Goal: Task Accomplishment & Management: Use online tool/utility

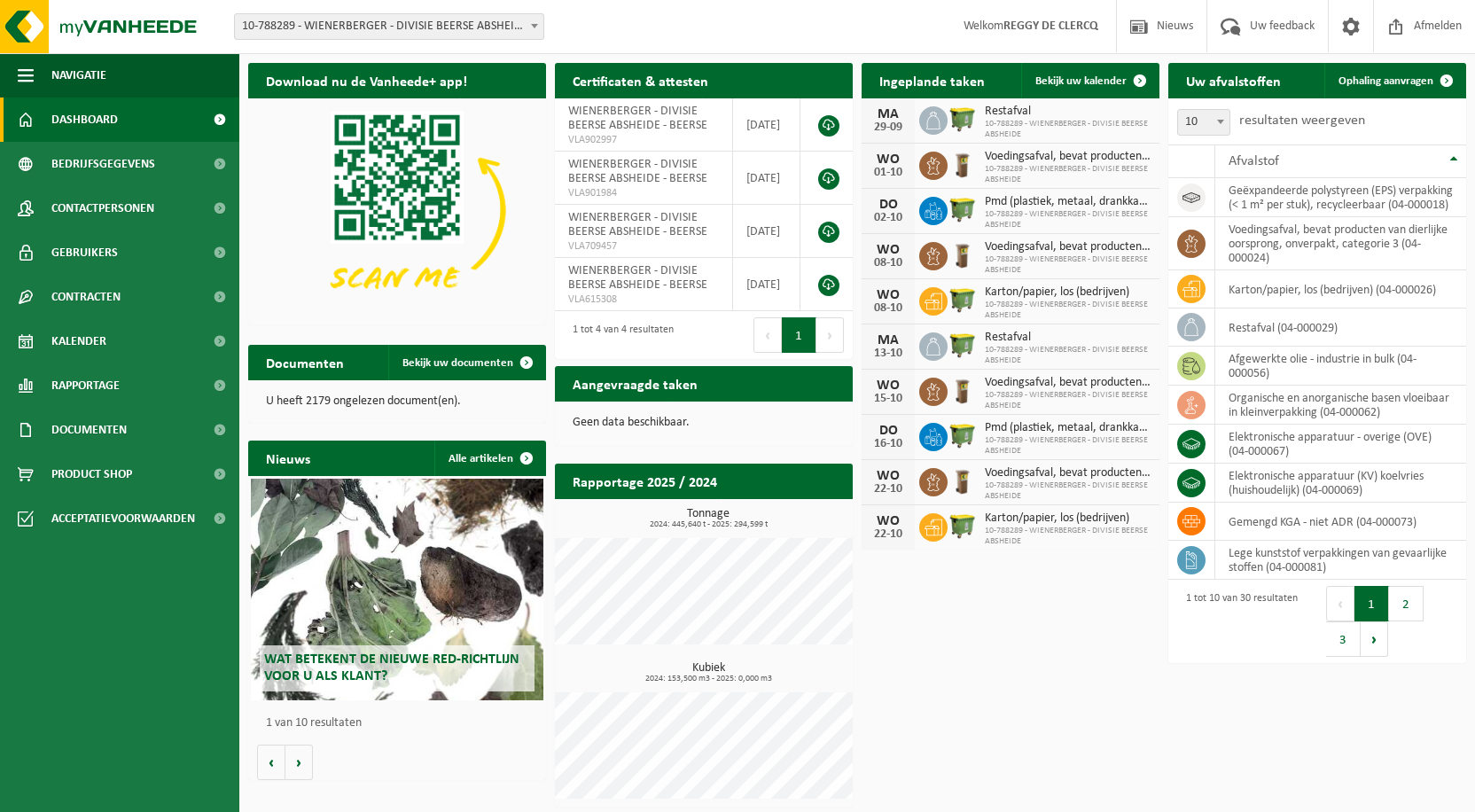
drag, startPoint x: 1390, startPoint y: 93, endPoint x: 1426, endPoint y: 114, distance: 41.7
click at [1390, 93] on link "Ophaling aanvragen" at bounding box center [1394, 80] width 140 height 35
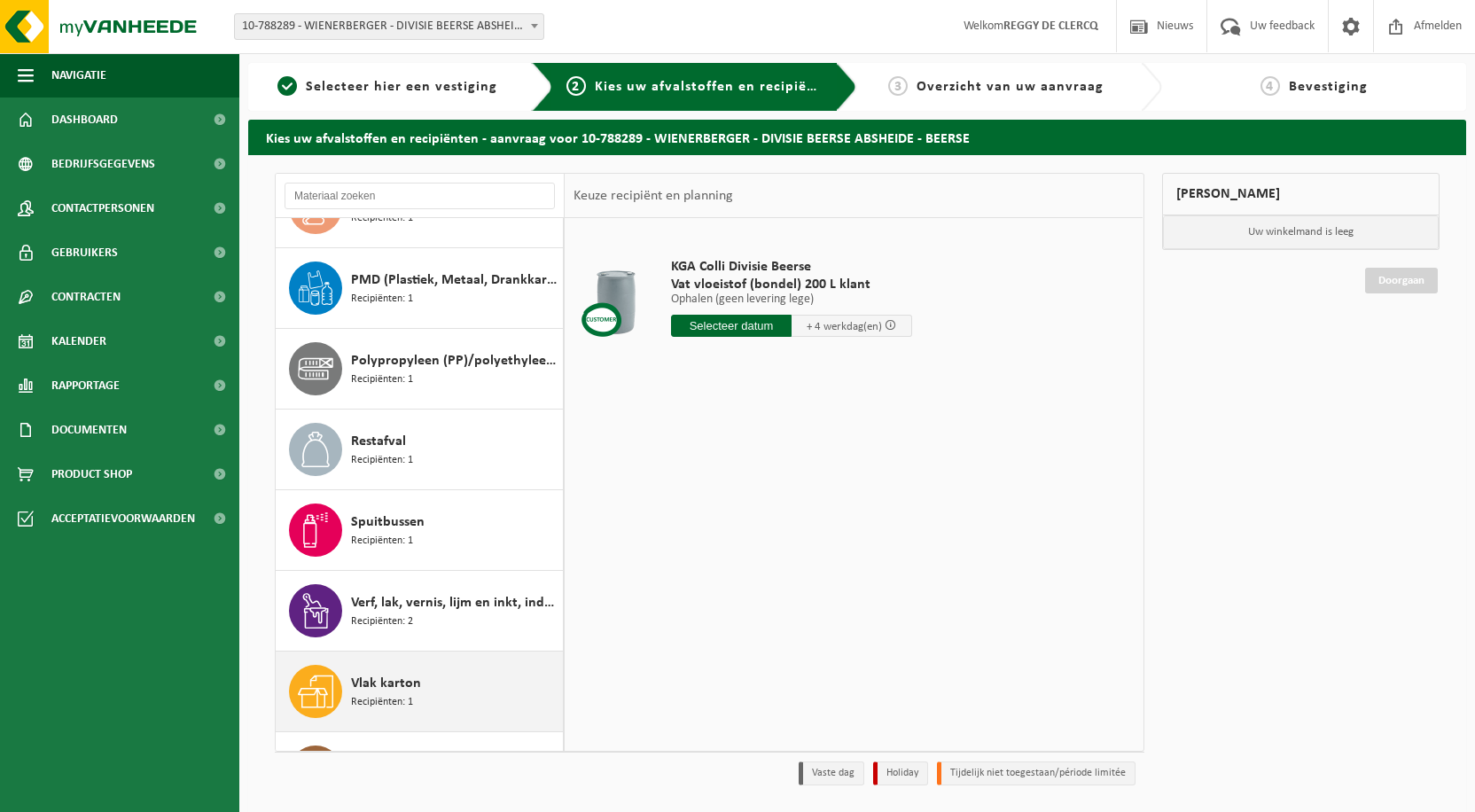
scroll to position [1719, 0]
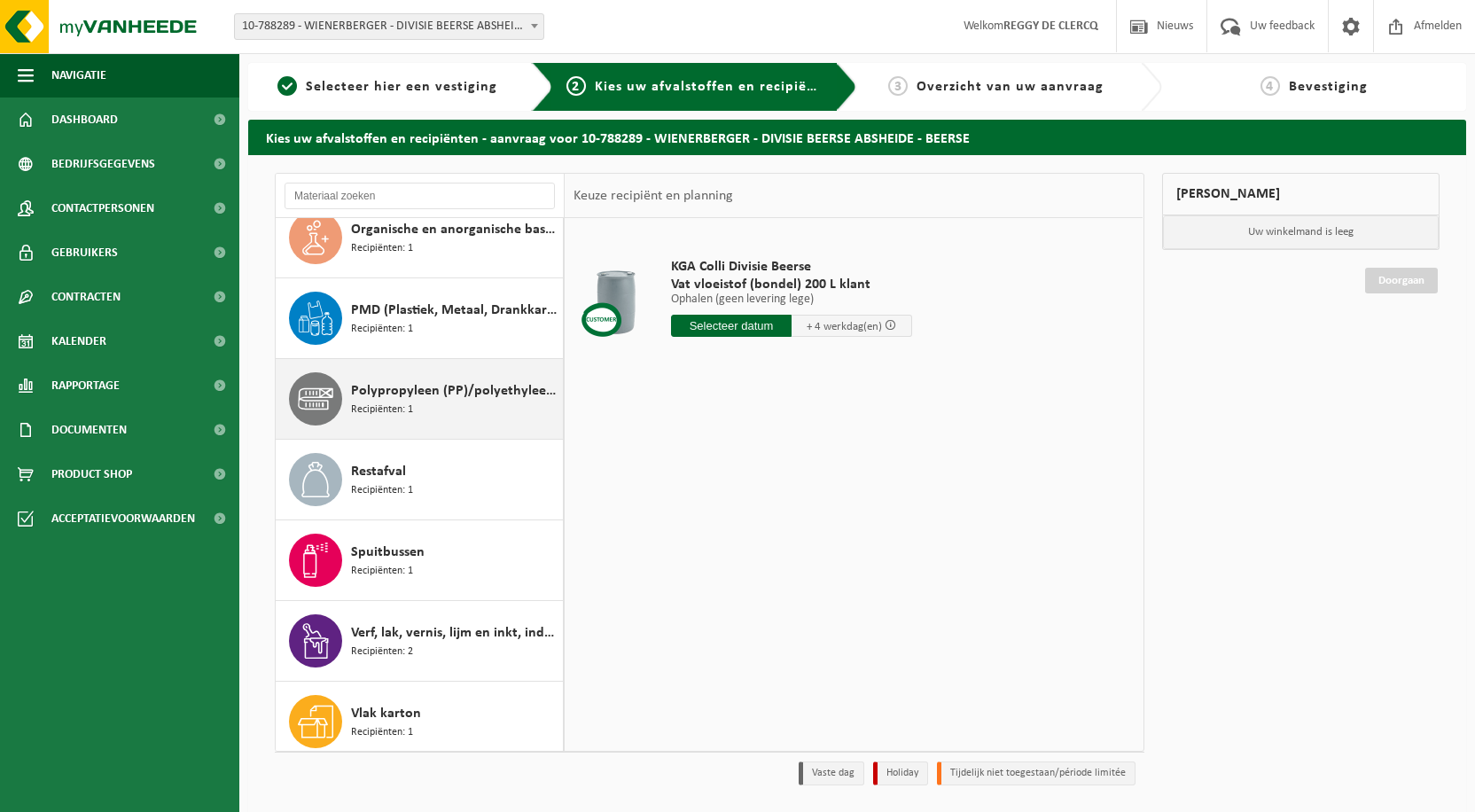
click at [455, 391] on span "Polypropyleen (PP)/polyethyleentereftalaat (PET) spanbanden" at bounding box center [454, 391] width 208 height 21
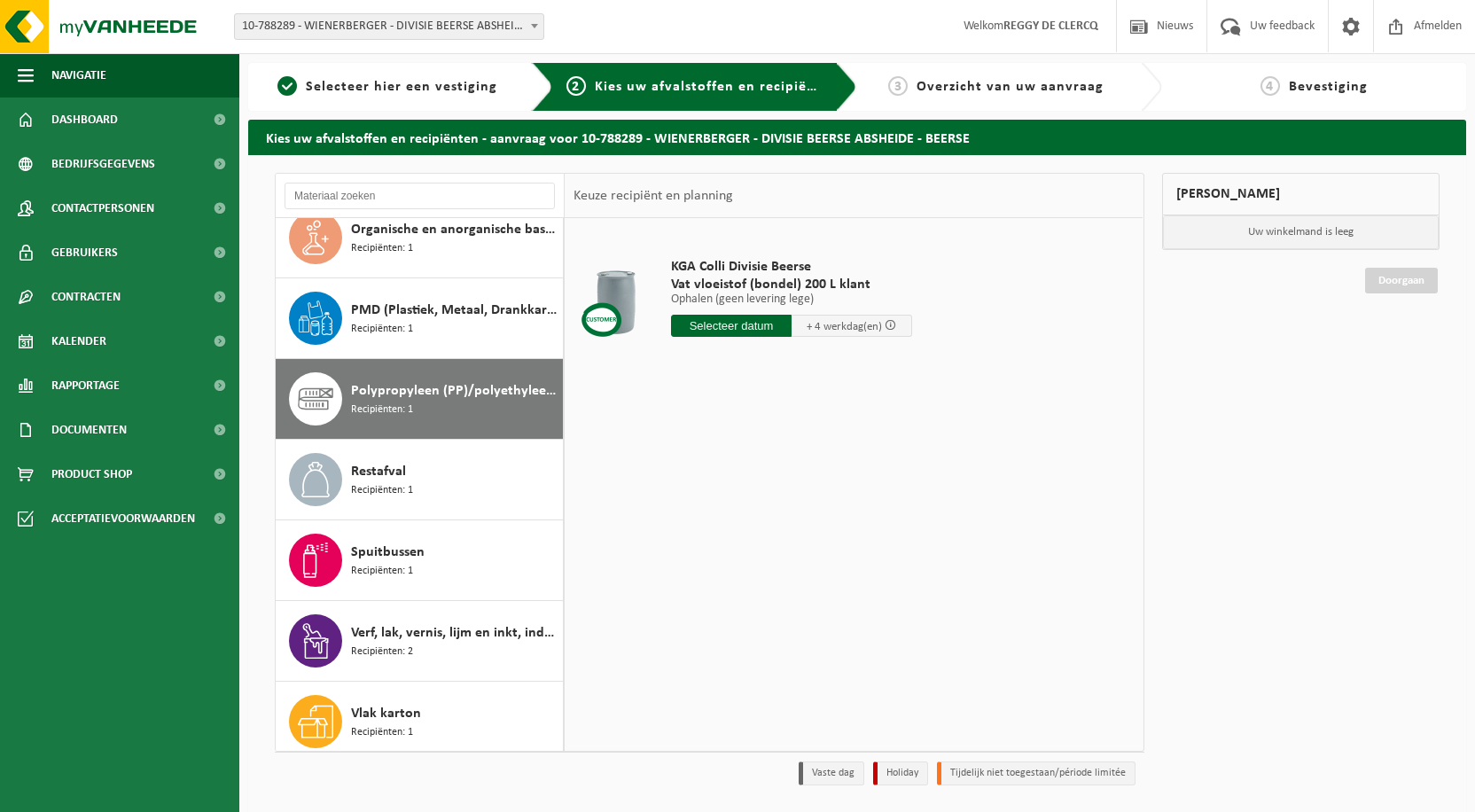
scroll to position [1807, 0]
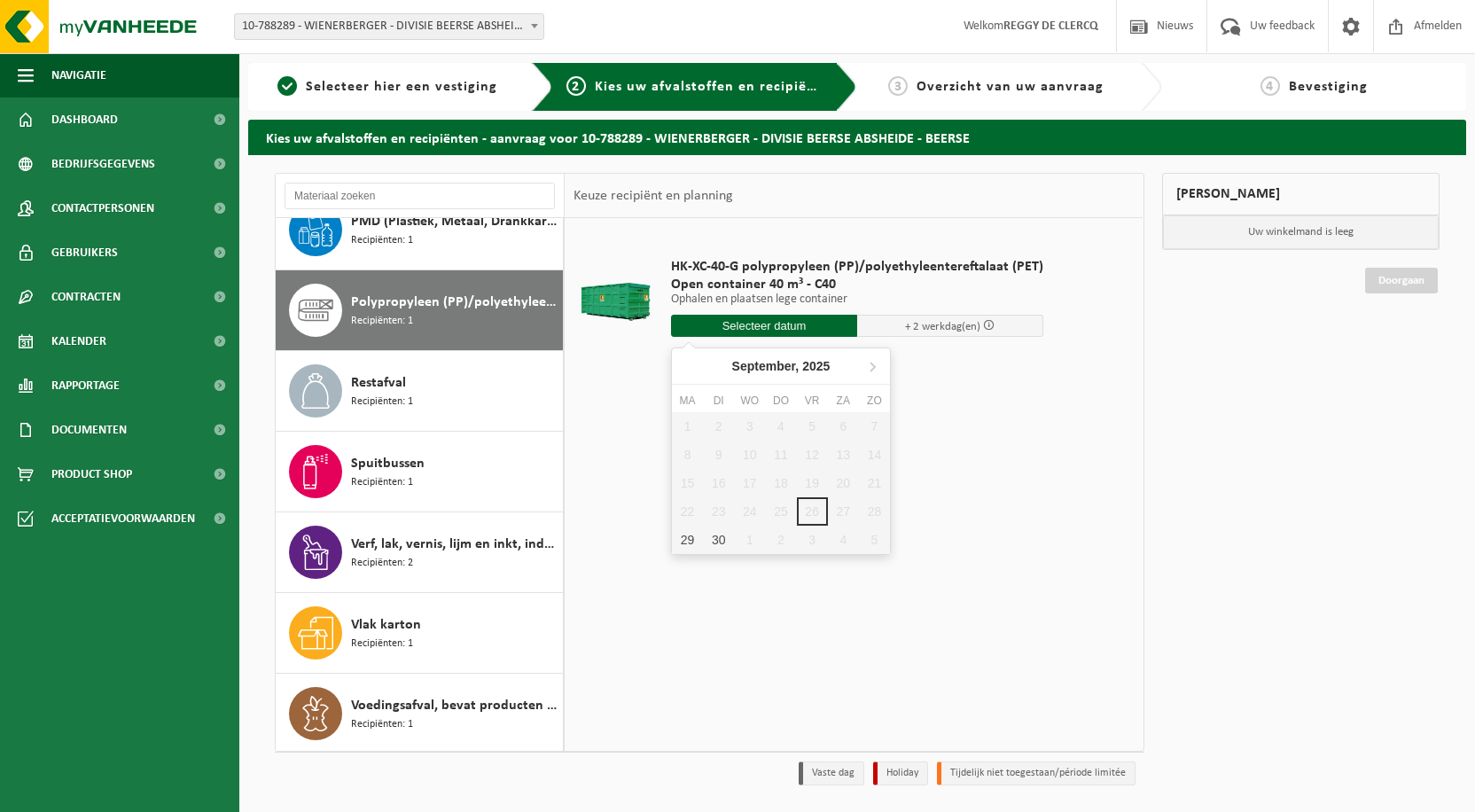
click at [742, 329] on input "text" at bounding box center [764, 325] width 186 height 22
click at [685, 541] on div "29" at bounding box center [687, 540] width 31 height 28
type input "Van 2025-09-29"
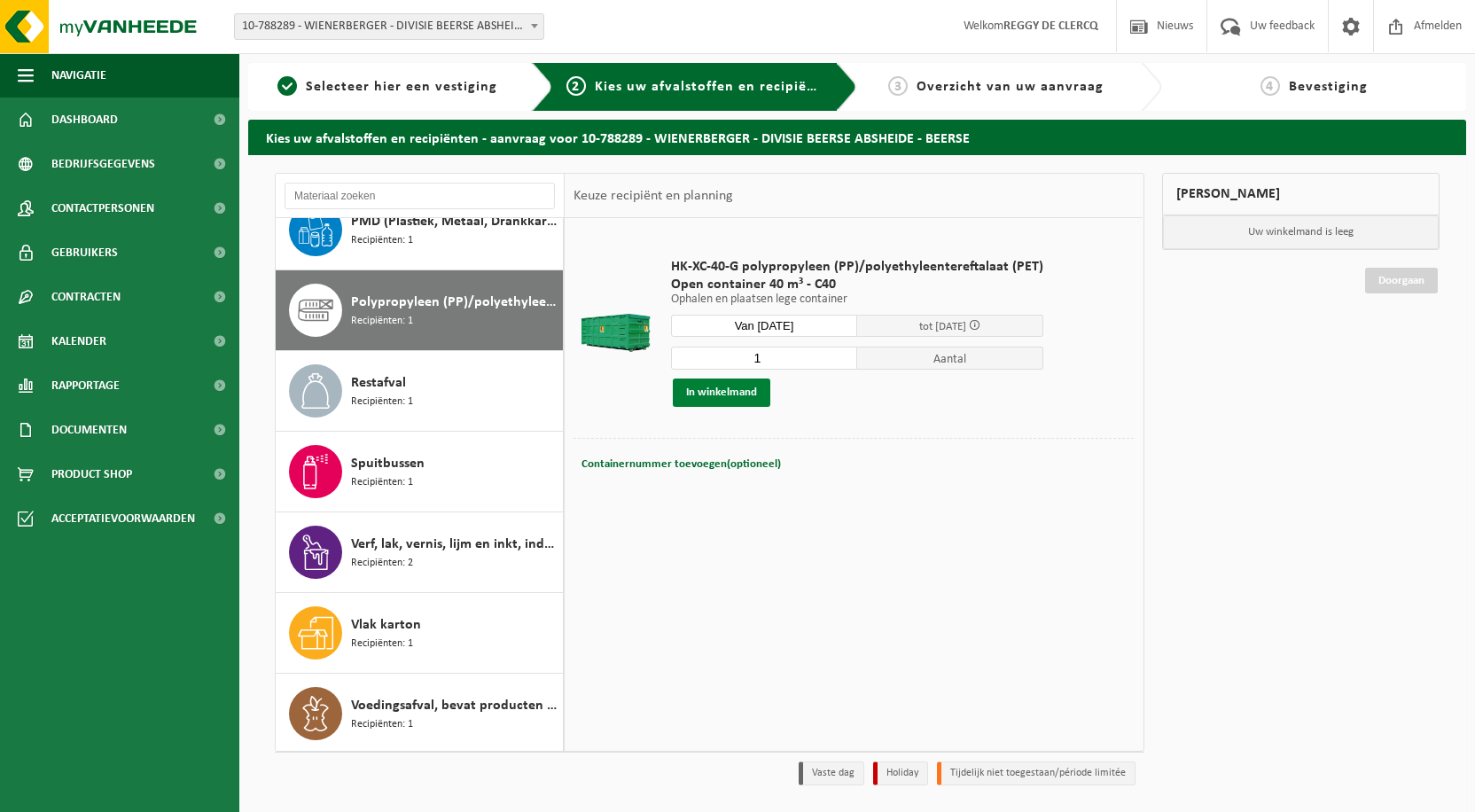
click at [742, 391] on button "In winkelmand" at bounding box center [721, 393] width 98 height 28
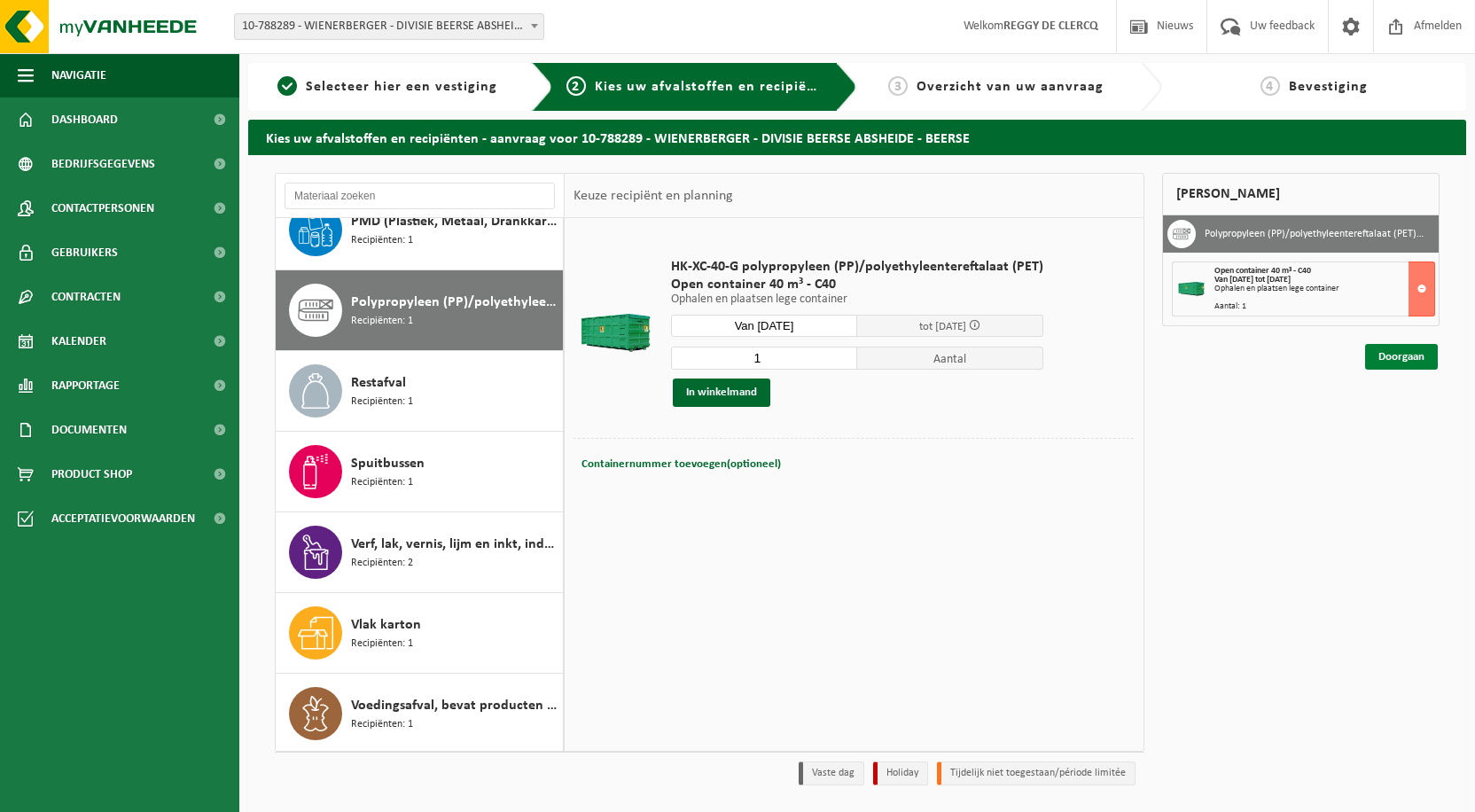
click at [1411, 357] on link "Doorgaan" at bounding box center [1401, 357] width 73 height 26
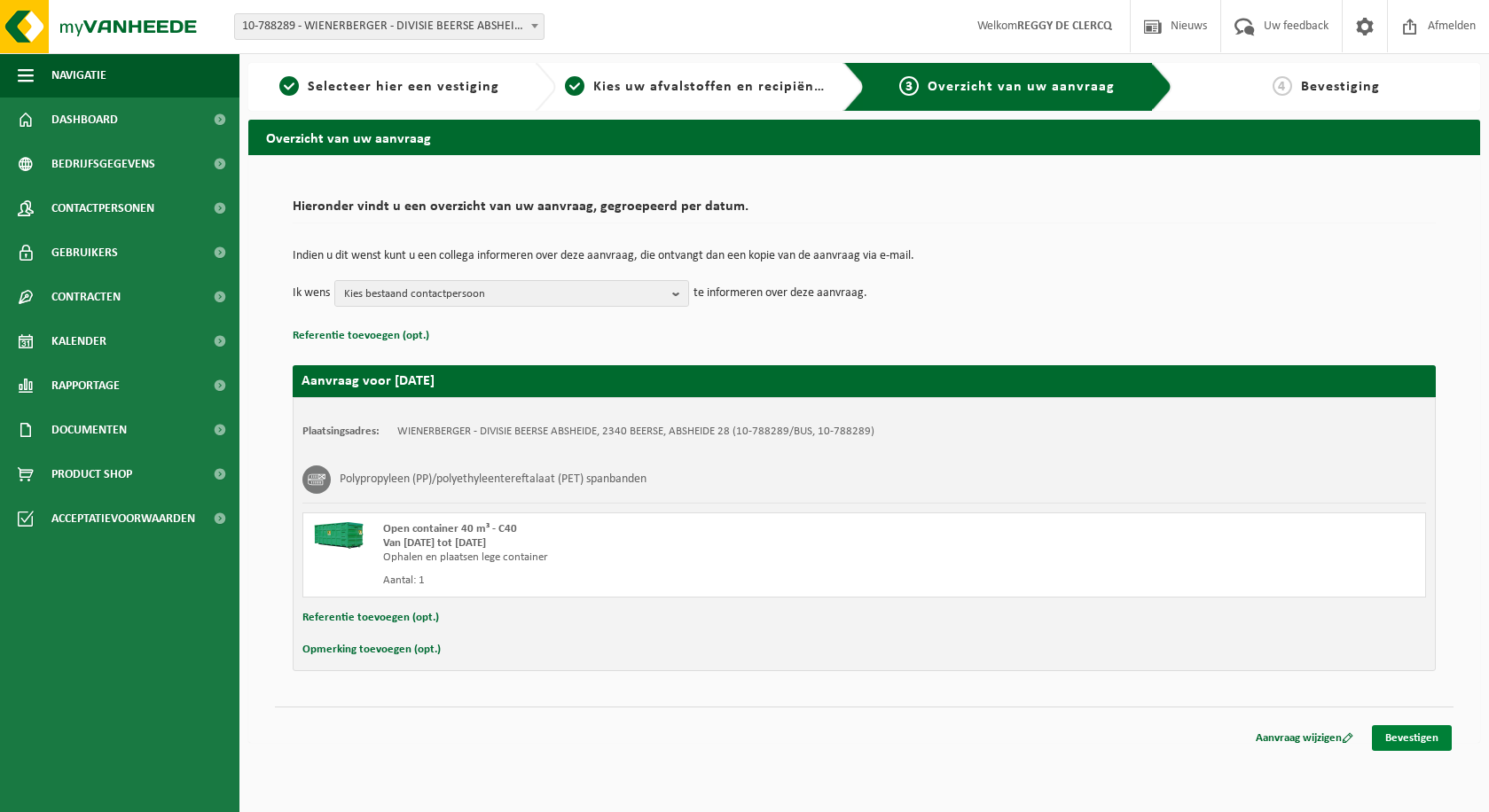
click at [1402, 738] on link "Bevestigen" at bounding box center [1412, 737] width 80 height 26
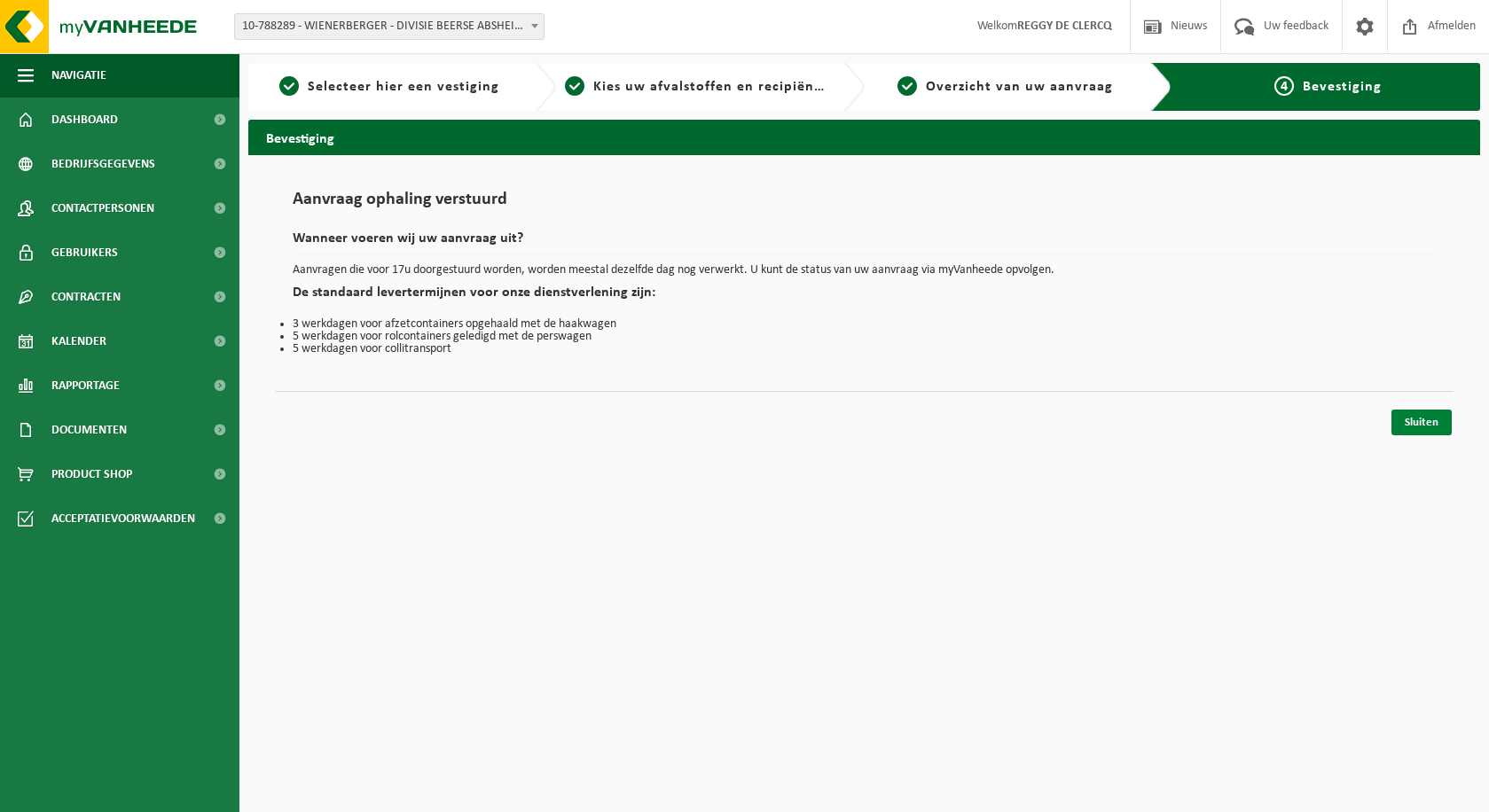
click at [1407, 421] on link "Sluiten" at bounding box center [1422, 422] width 61 height 26
